Goal: Find specific page/section: Find specific page/section

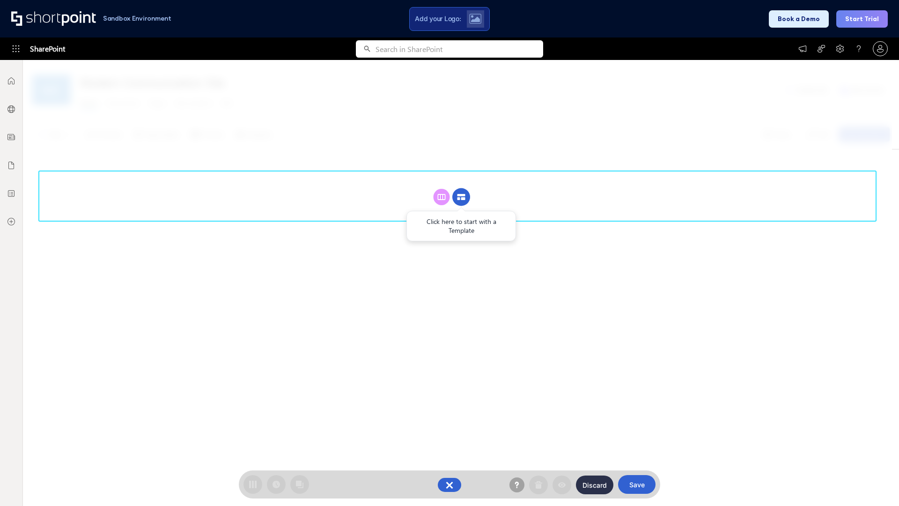
click at [461, 197] on circle at bounding box center [461, 197] width 18 height 18
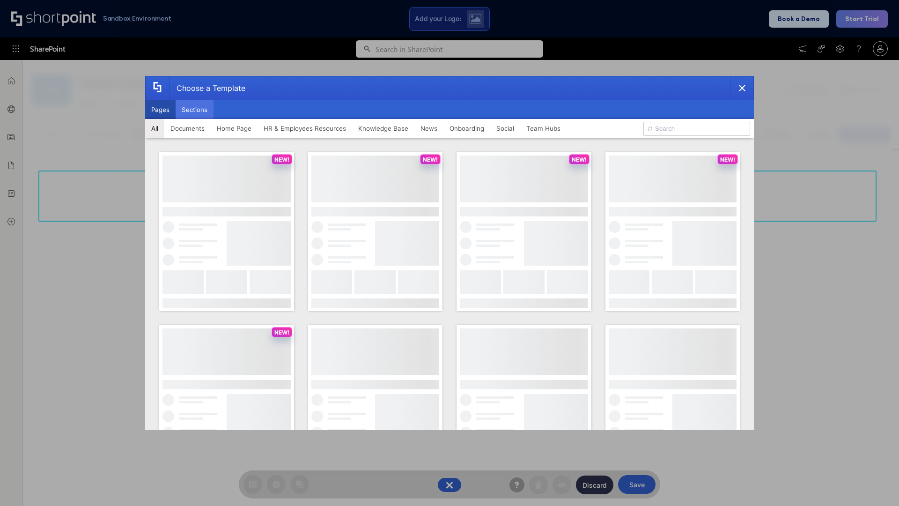
click at [194, 110] on button "Sections" at bounding box center [195, 109] width 38 height 19
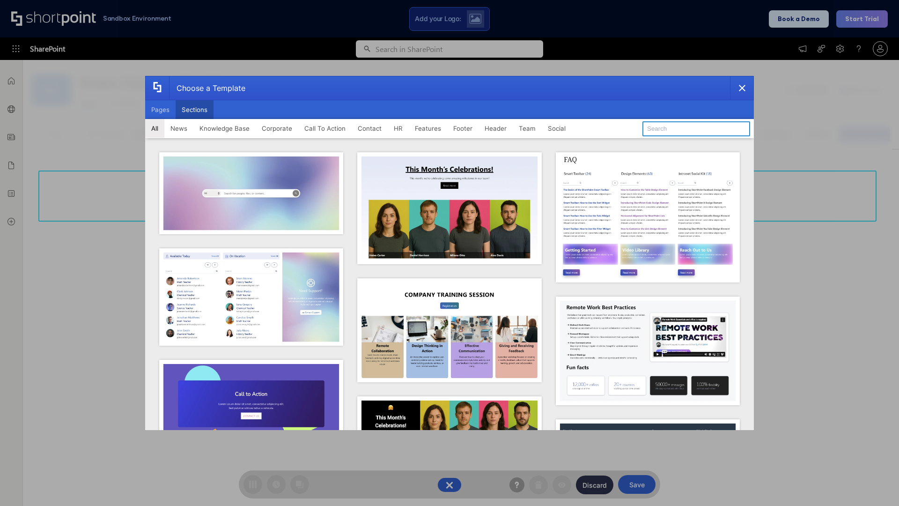
type input "Teams Kit 1"
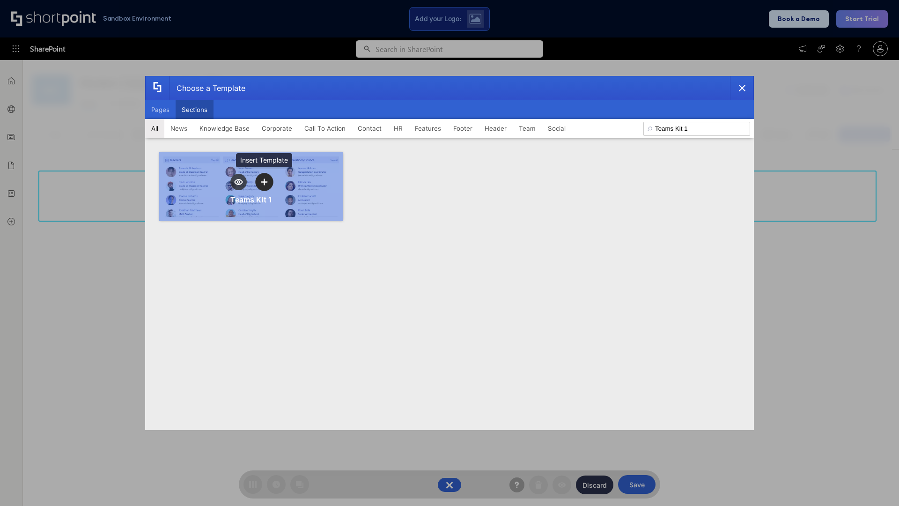
click at [264, 182] on icon "template selector" at bounding box center [264, 181] width 7 height 7
